Goal: Navigation & Orientation: Find specific page/section

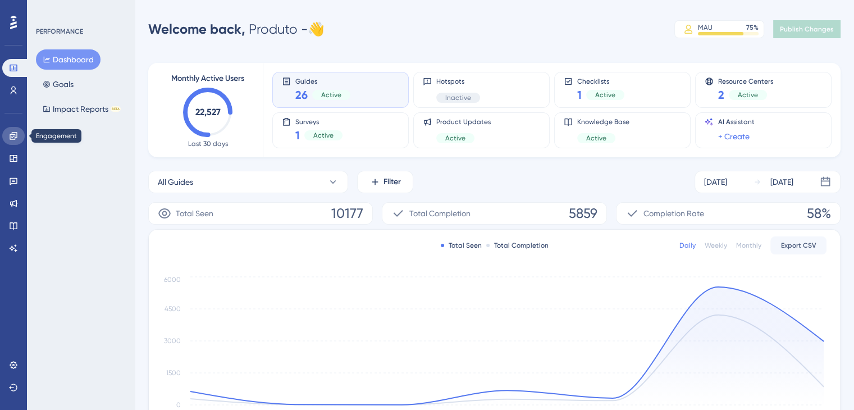
click at [14, 135] on icon at bounding box center [13, 135] width 9 height 9
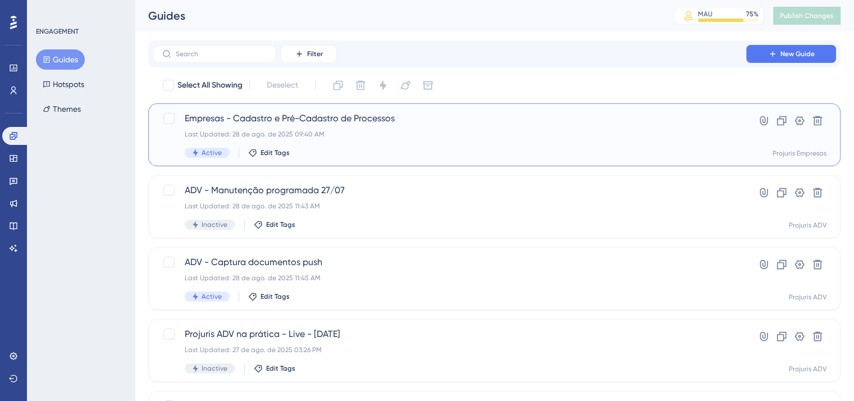
click at [443, 140] on div "Empresas - Cadastro e Pré-Cadastro de Processos Last Updated: 28 de ago. de 202…" at bounding box center [450, 135] width 530 height 46
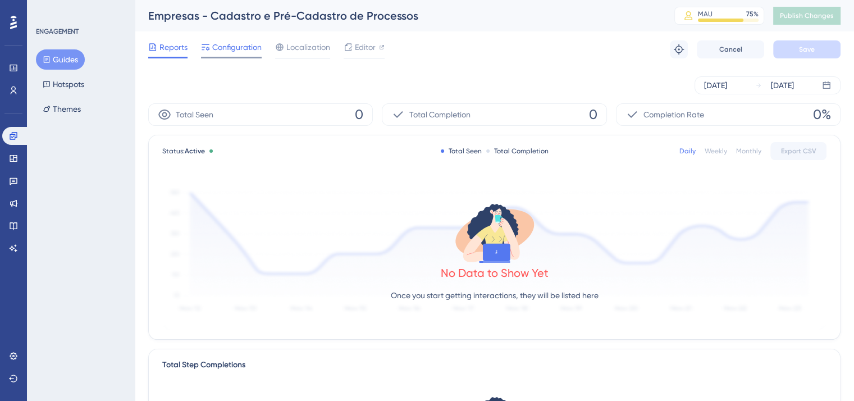
click at [236, 53] on span "Configuration" at bounding box center [236, 46] width 49 height 13
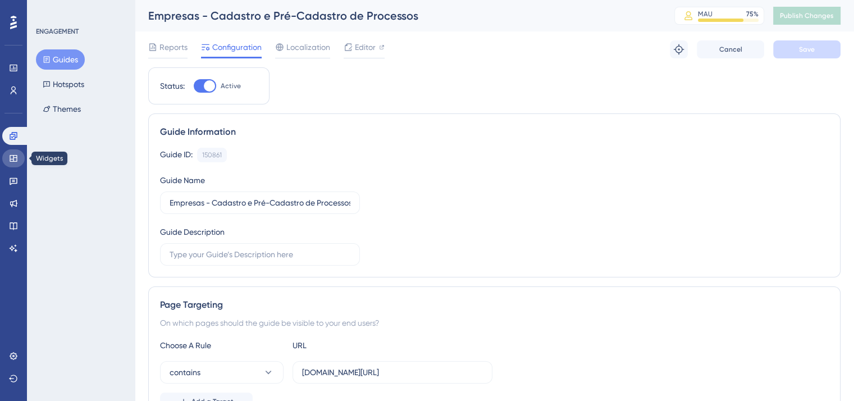
click at [17, 156] on icon at bounding box center [13, 158] width 9 height 9
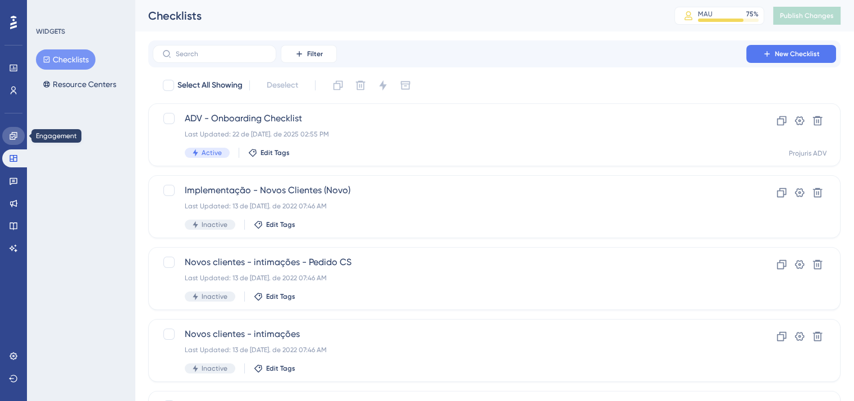
click at [17, 140] on link at bounding box center [13, 136] width 22 height 18
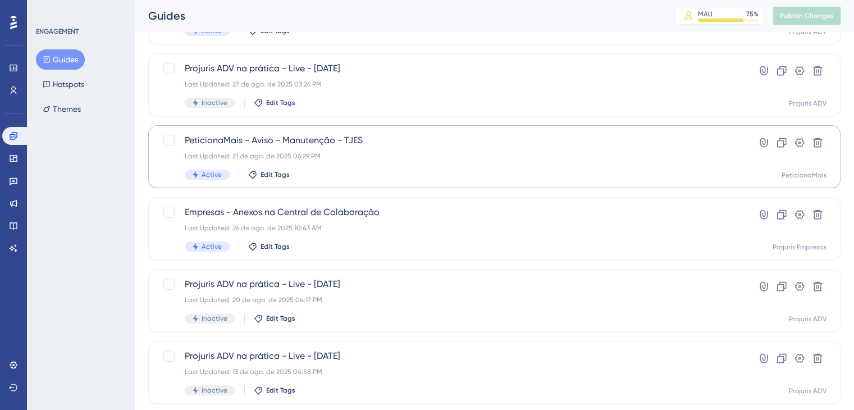
scroll to position [337, 0]
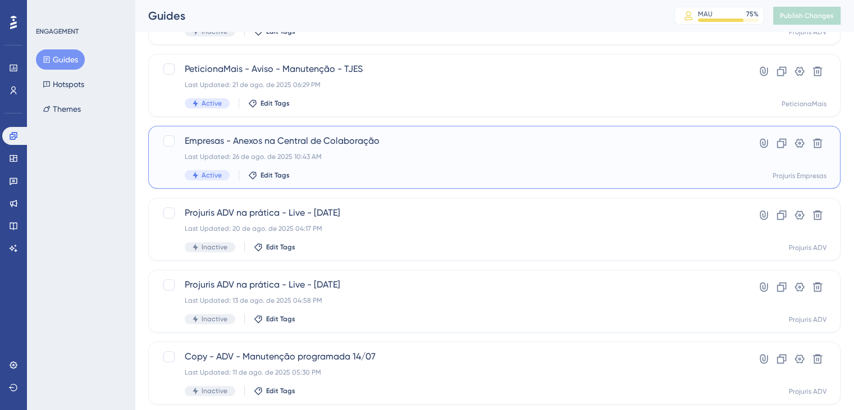
click at [409, 149] on div "Empresas - Anexos na Central de Colaboração Last Updated: 26 de ago. de 2025 10…" at bounding box center [450, 157] width 530 height 46
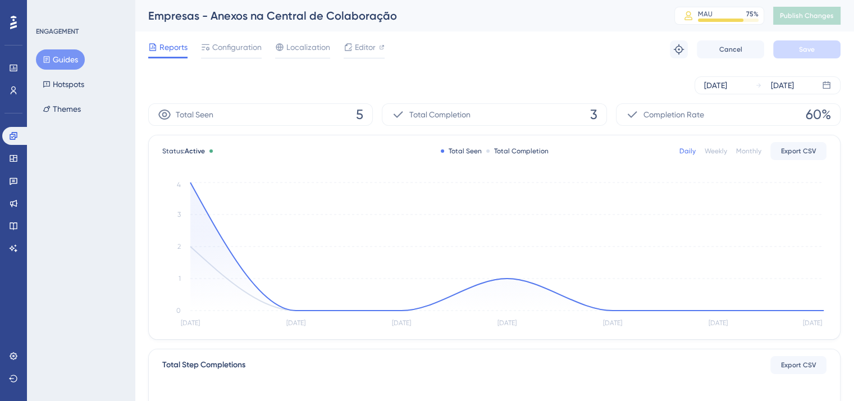
click at [69, 55] on button "Guides" at bounding box center [60, 59] width 49 height 20
